Goal: Information Seeking & Learning: Learn about a topic

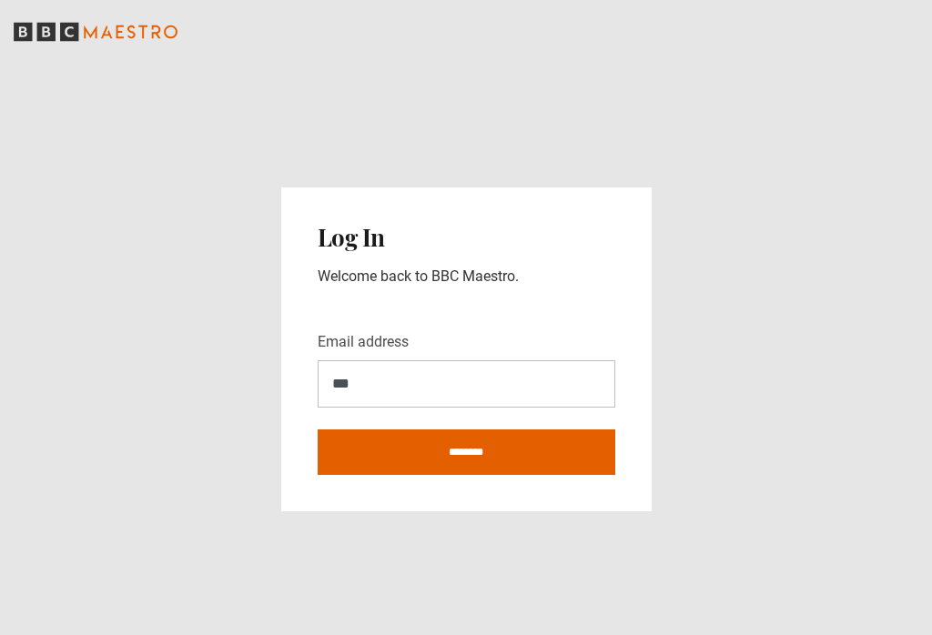
scroll to position [266, 0]
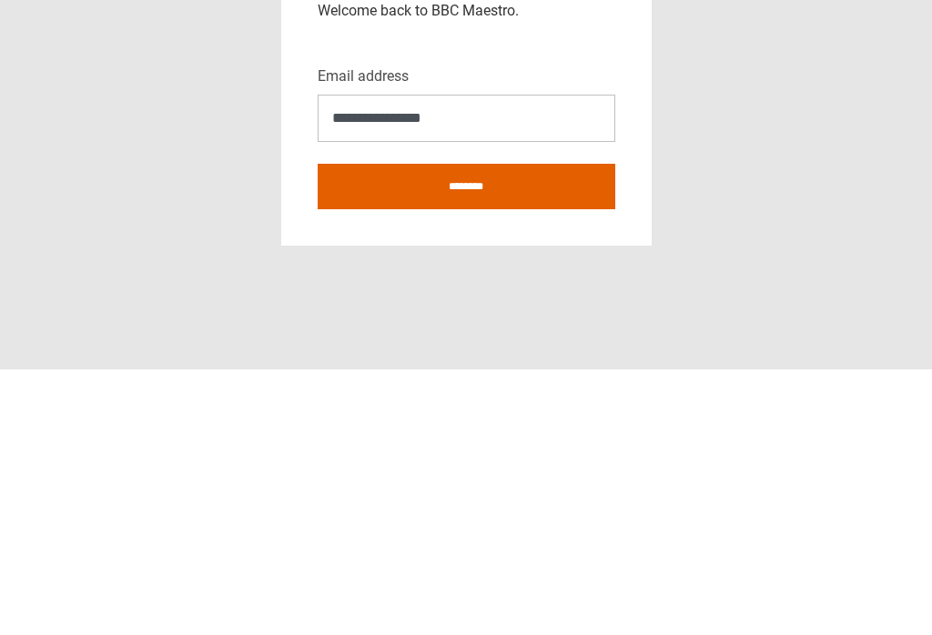
type input "**********"
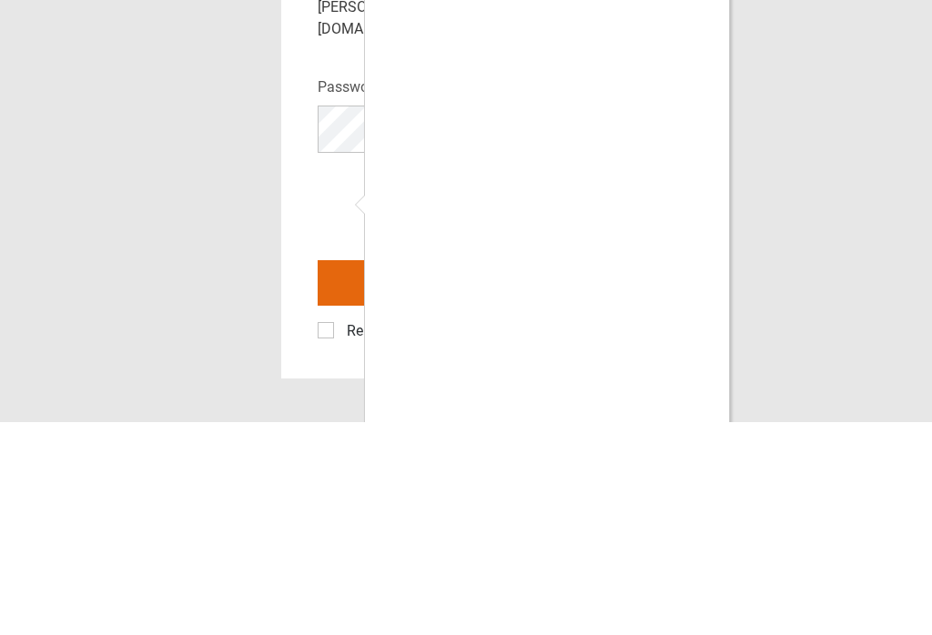
scroll to position [28, 0]
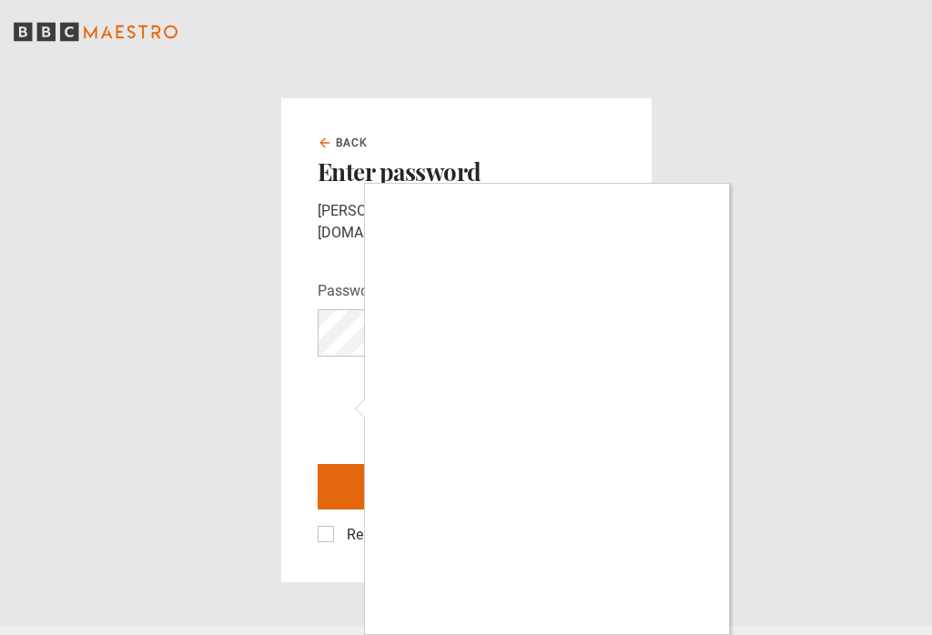
click at [785, 460] on div at bounding box center [466, 317] width 932 height 635
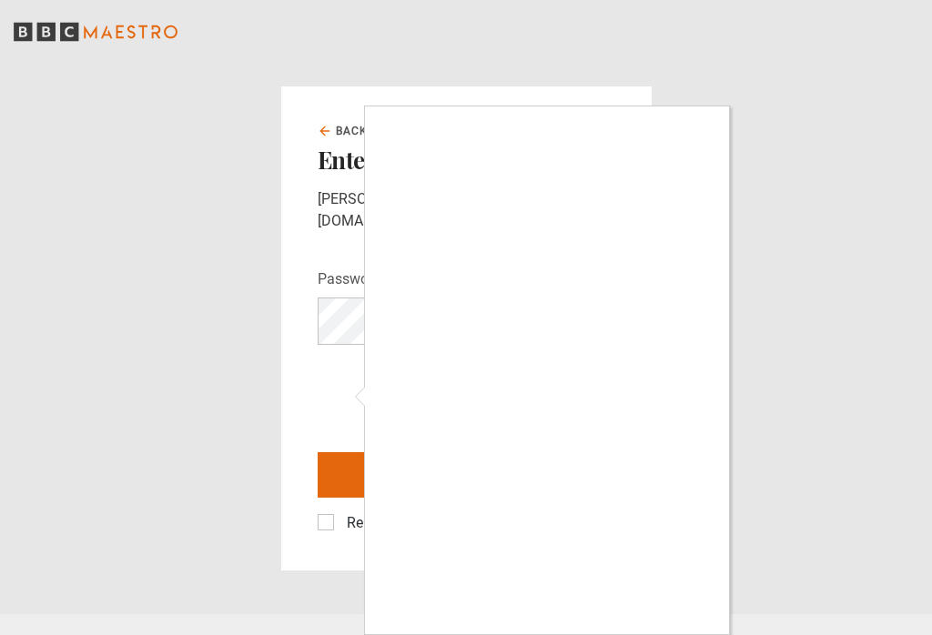
click at [329, 380] on div at bounding box center [466, 317] width 932 height 635
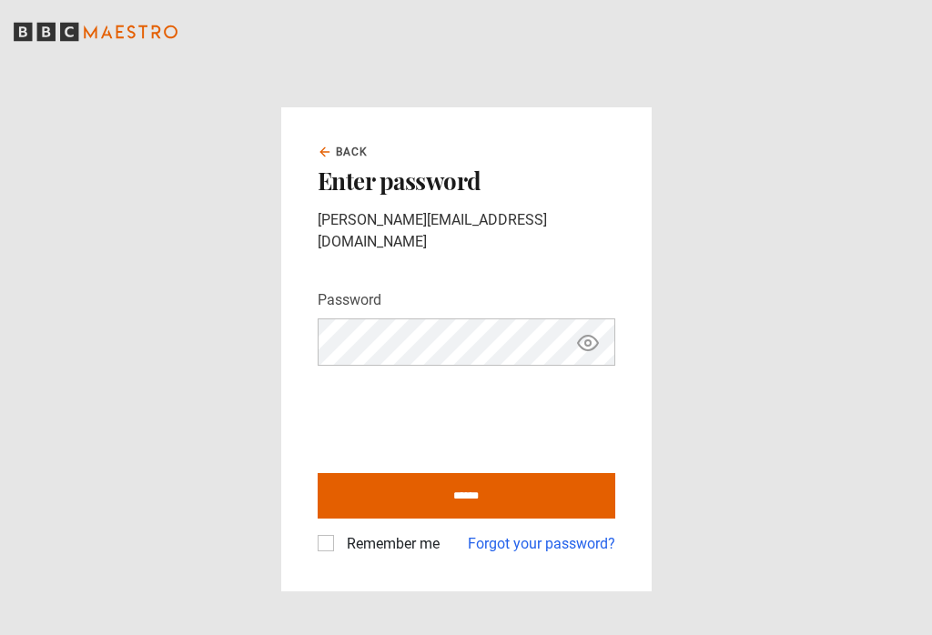
click at [430, 473] on input "******" at bounding box center [467, 496] width 298 height 46
type input "**********"
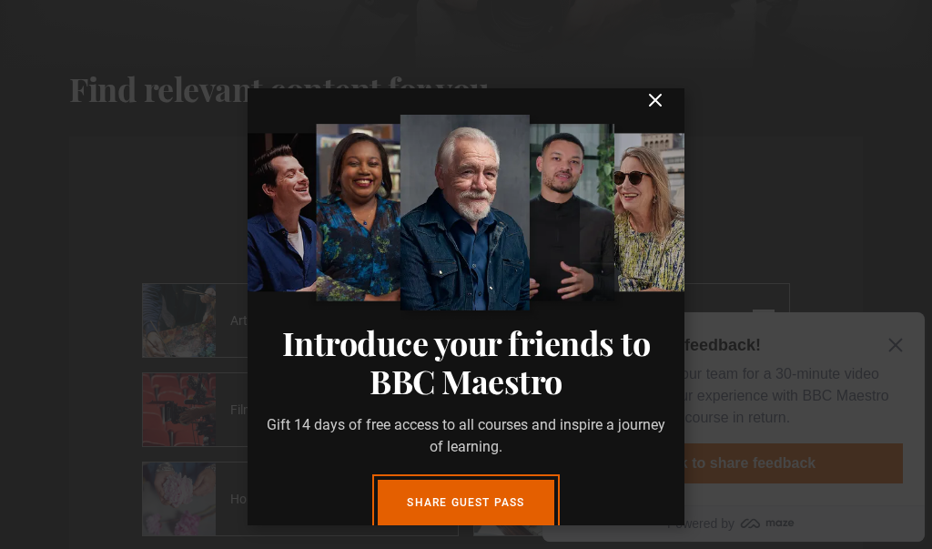
click at [501, 511] on link "Share guest pass" at bounding box center [466, 503] width 176 height 46
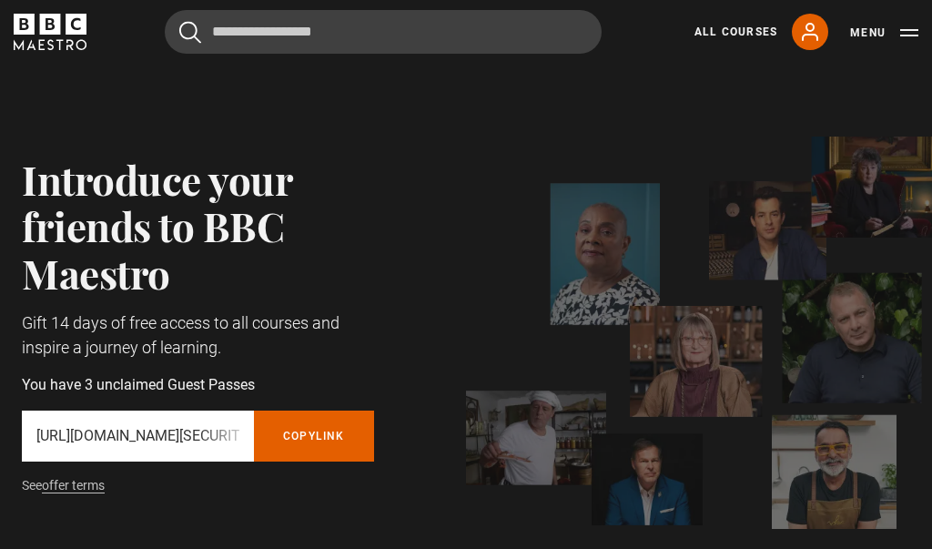
click at [745, 31] on link "All Courses" at bounding box center [735, 32] width 83 height 16
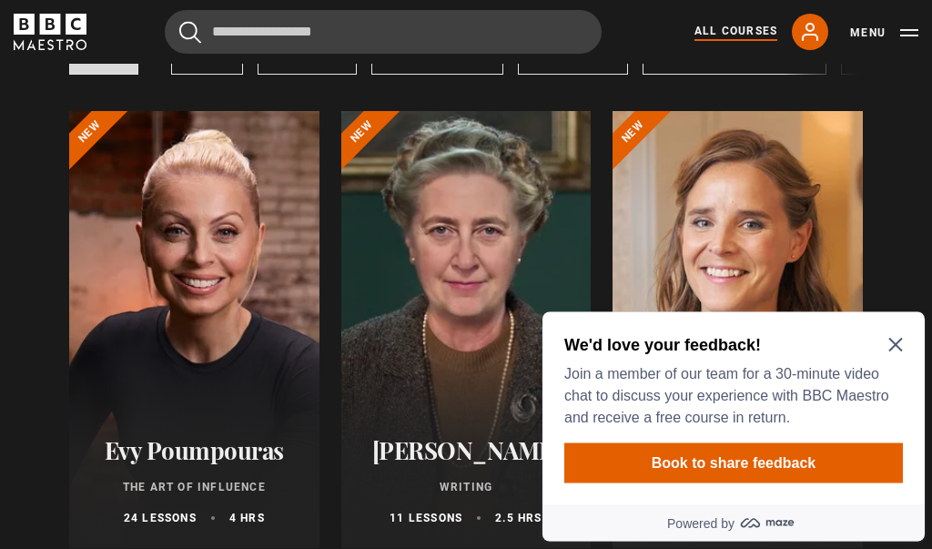
scroll to position [285, 0]
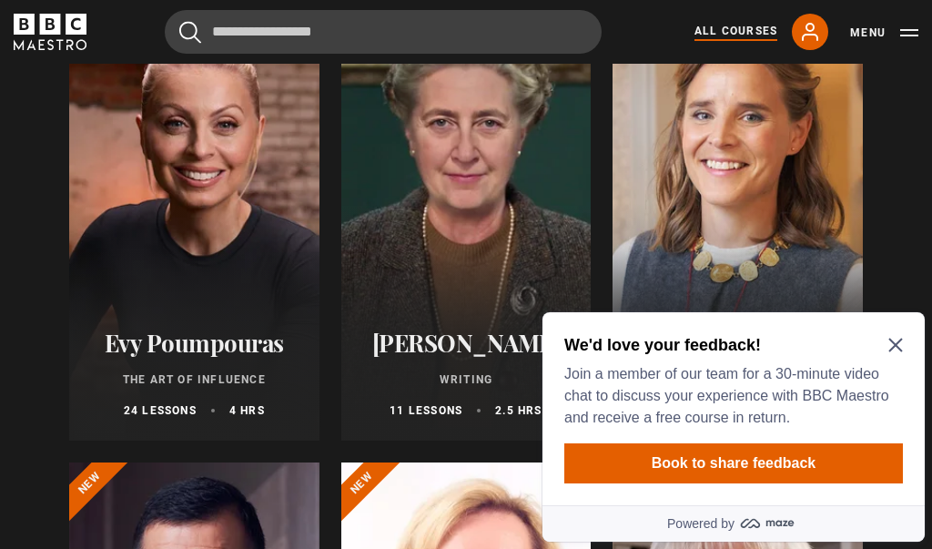
click at [898, 343] on icon "Close Maze Prompt" at bounding box center [895, 345] width 15 height 15
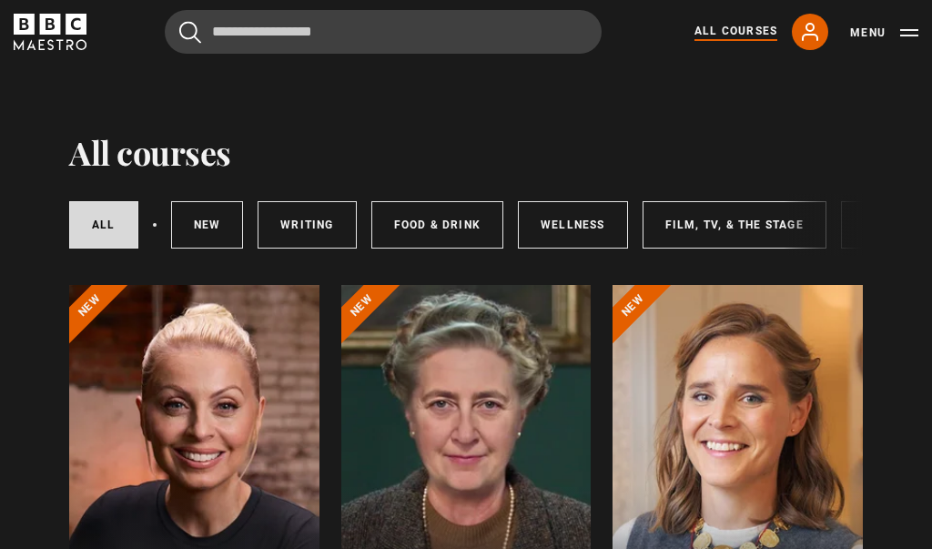
scroll to position [0, 0]
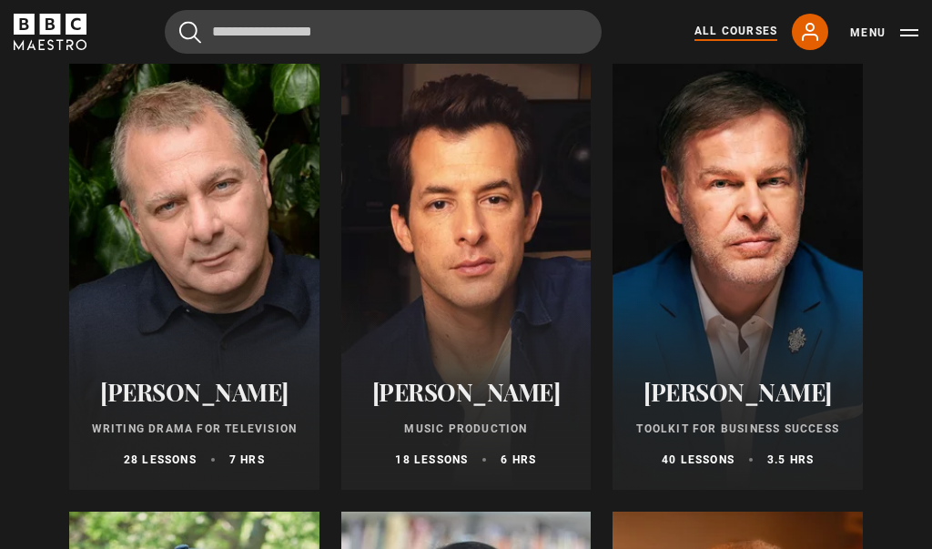
scroll to position [5275, 0]
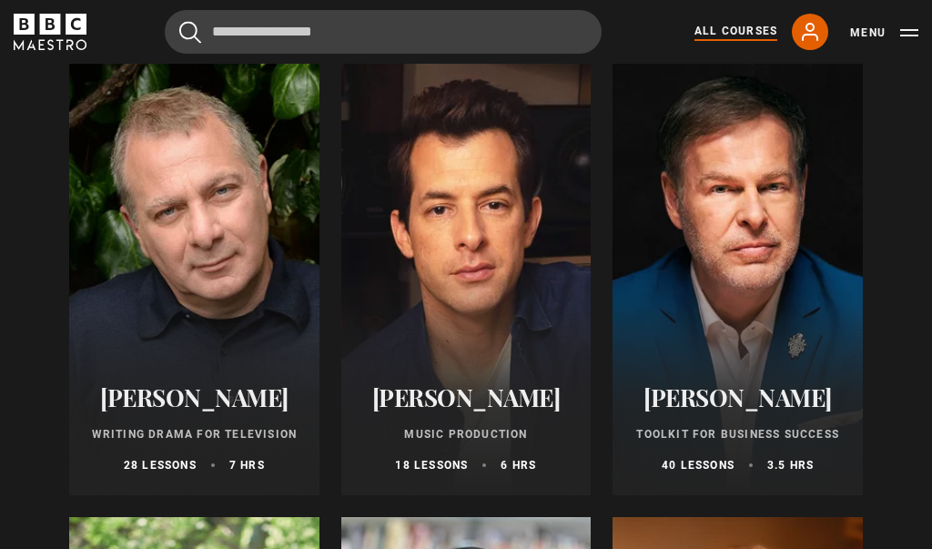
click at [467, 349] on div at bounding box center [466, 276] width 250 height 437
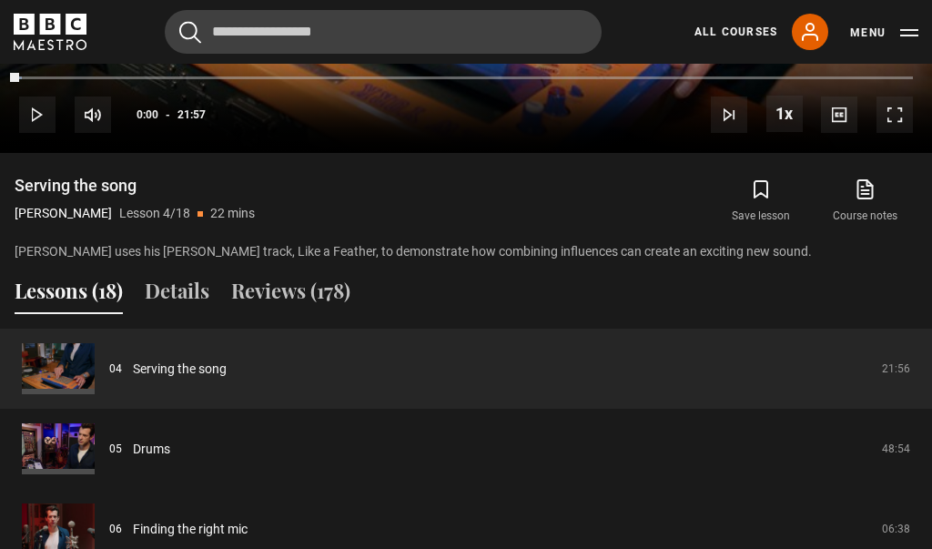
scroll to position [1256, 0]
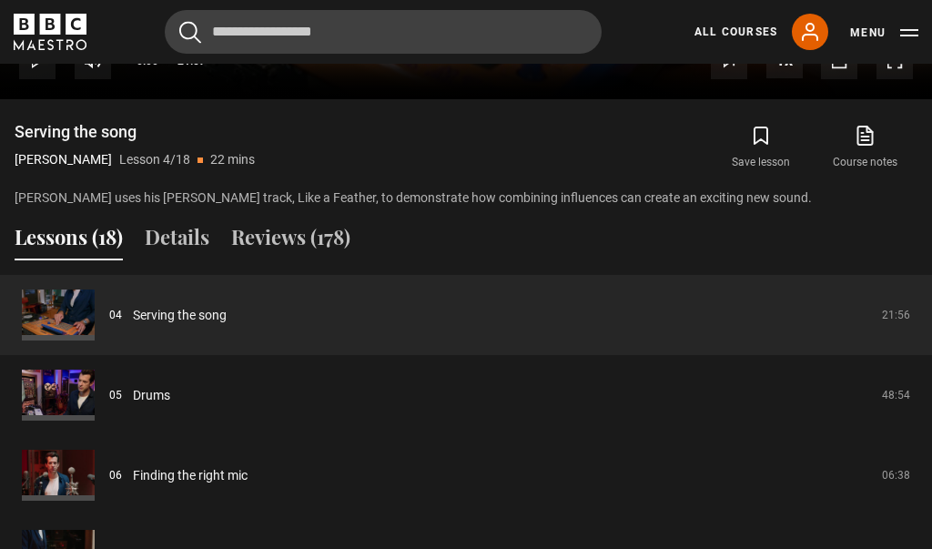
click at [281, 238] on button "Reviews (178)" at bounding box center [290, 241] width 119 height 38
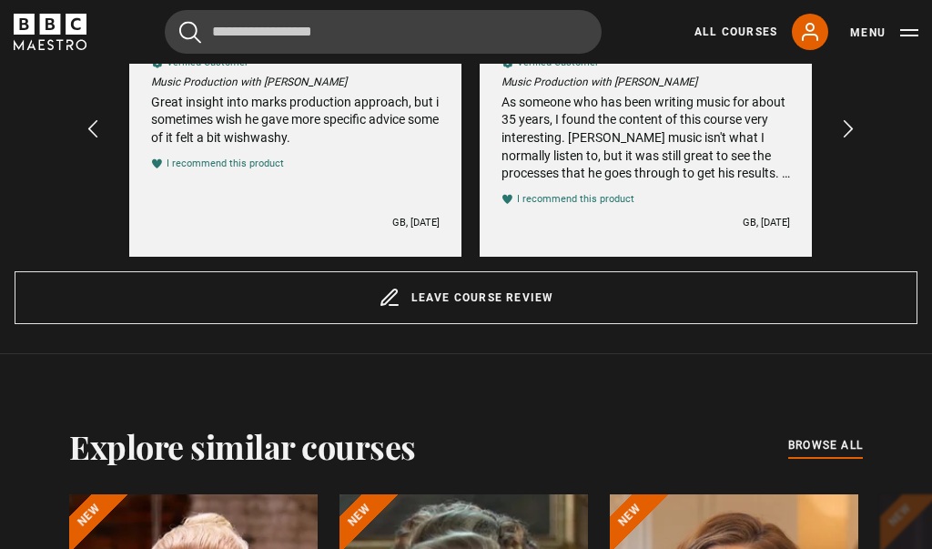
scroll to position [0, 0]
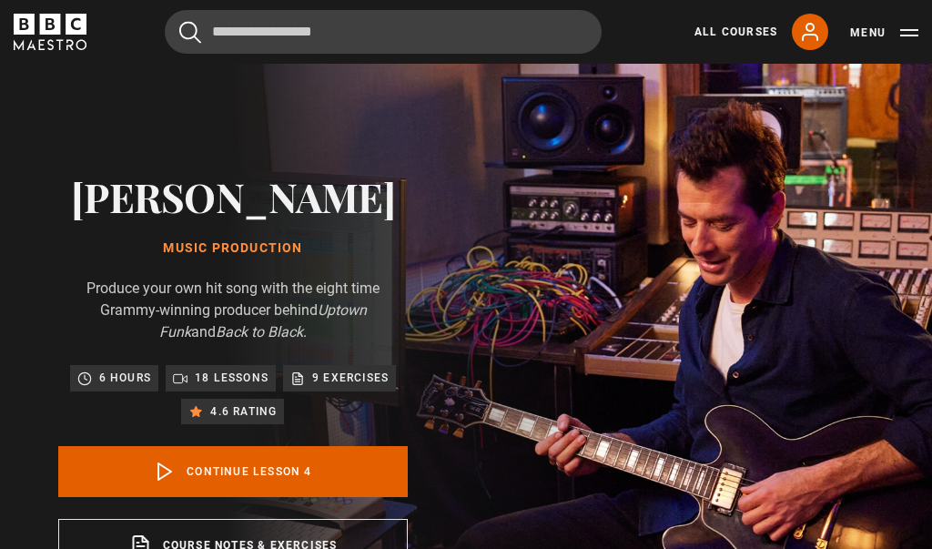
click at [920, 20] on div "Cancel Courses Previous courses Next courses Agatha Christie Writing 12 Related…" at bounding box center [466, 32] width 932 height 44
click at [920, 24] on div "Cancel Courses Previous courses Next courses Agatha Christie Writing 12 Related…" at bounding box center [466, 32] width 932 height 44
click at [814, 34] on icon at bounding box center [810, 32] width 22 height 22
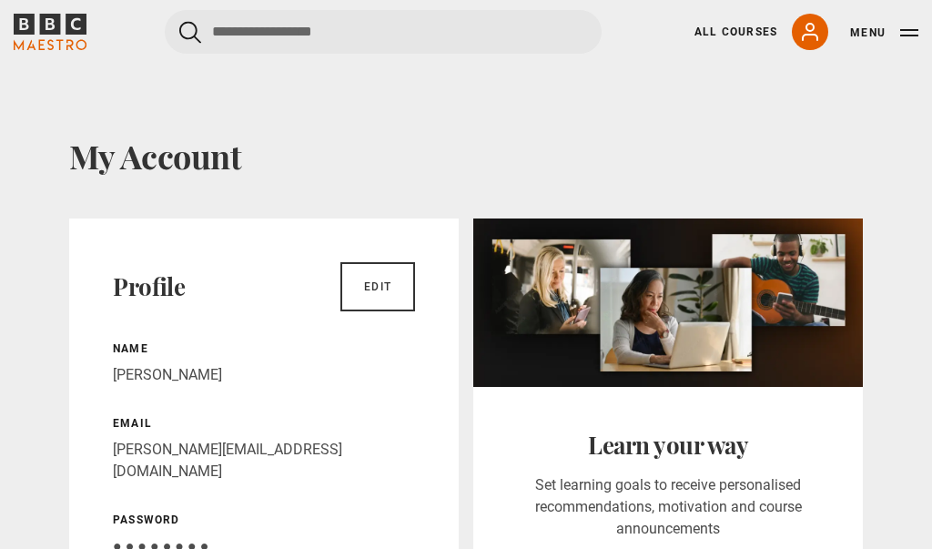
click at [810, 25] on icon at bounding box center [810, 32] width 15 height 16
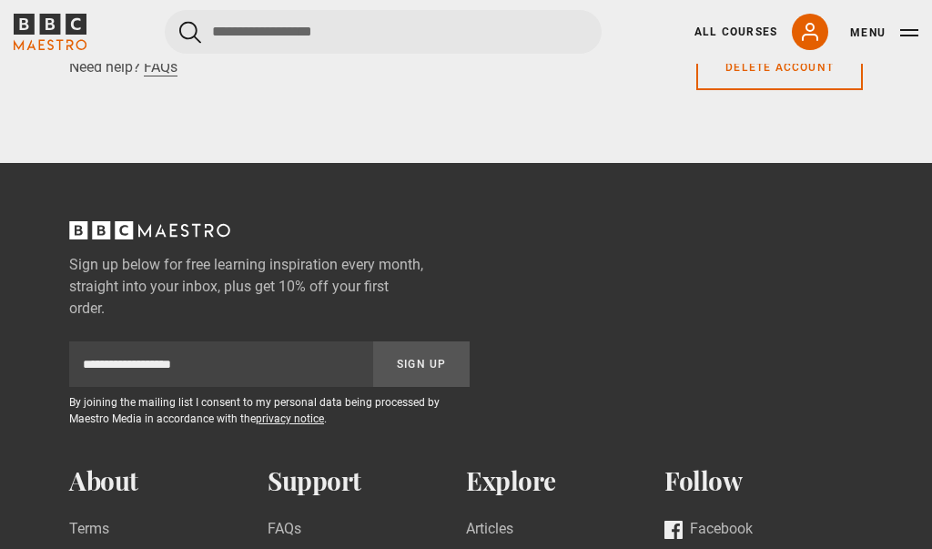
scroll to position [2626, 0]
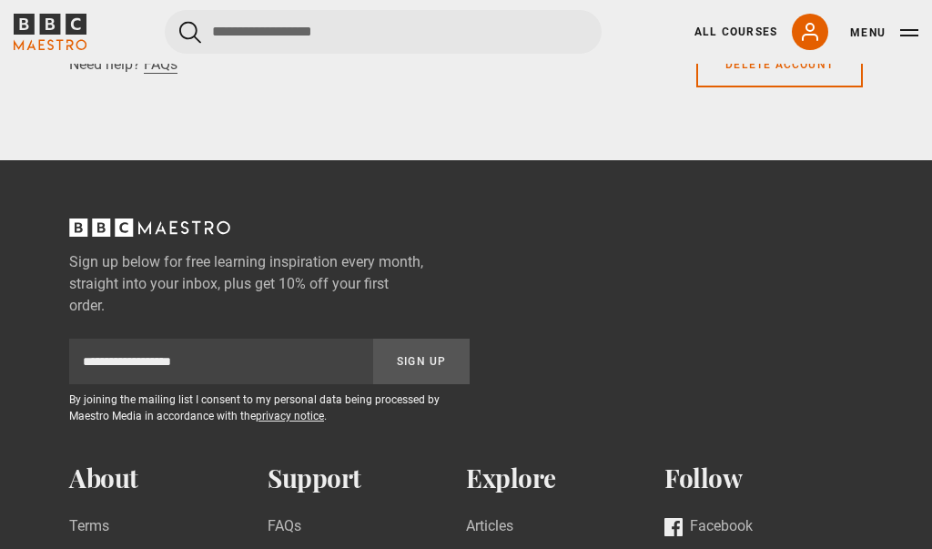
click at [914, 25] on button "Menu" at bounding box center [884, 33] width 68 height 18
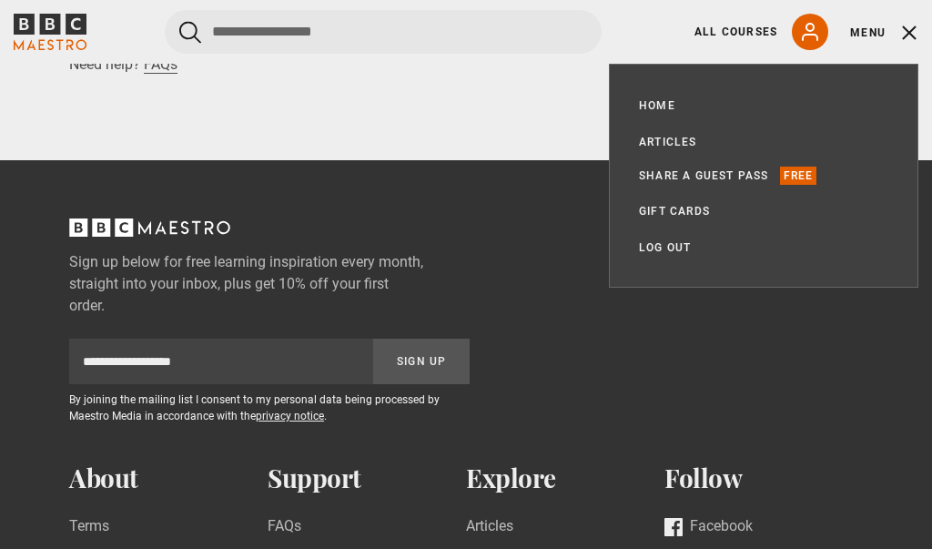
click at [690, 239] on link "Log out" at bounding box center [665, 247] width 52 height 18
